Goal: Navigation & Orientation: Find specific page/section

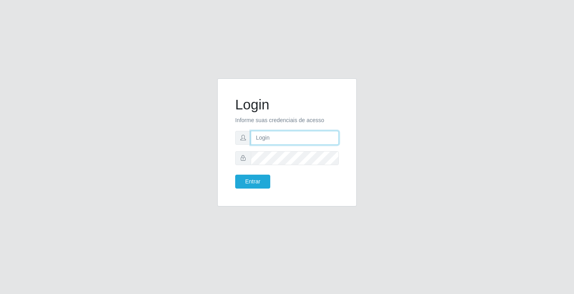
click at [269, 134] on input "text" at bounding box center [295, 138] width 88 height 14
type input "[PERSON_NAME]"
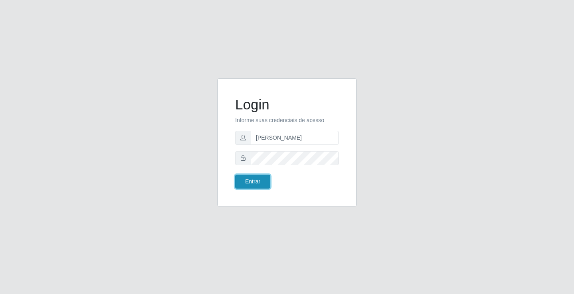
click at [254, 179] on button "Entrar" at bounding box center [252, 182] width 35 height 14
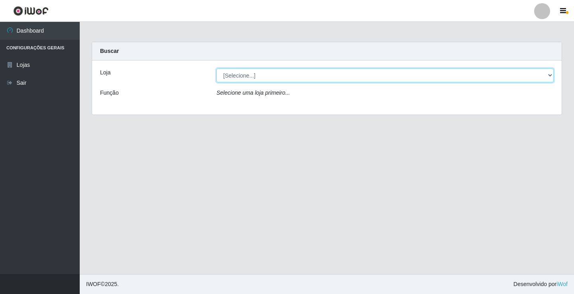
click at [259, 77] on select "[Selecione...] Ideal - Conceição" at bounding box center [384, 76] width 337 height 14
select select "231"
click at [216, 69] on select "[Selecione...] Ideal - Conceição" at bounding box center [384, 76] width 337 height 14
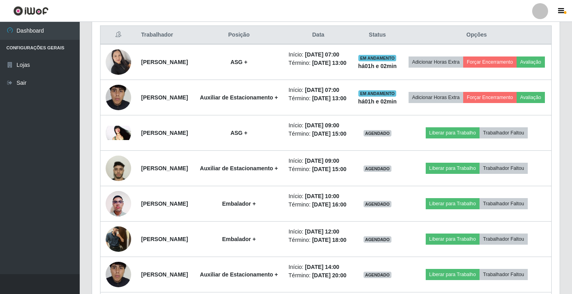
scroll to position [319, 0]
